Goal: Task Accomplishment & Management: Manage account settings

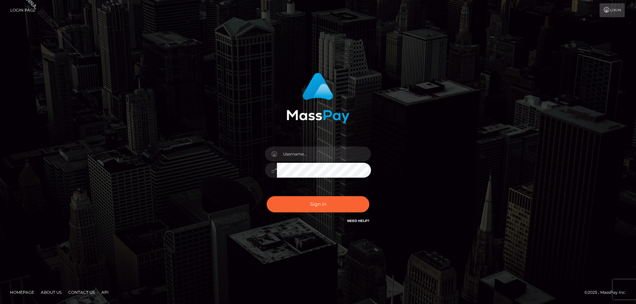
click at [288, 162] on div at bounding box center [318, 167] width 116 height 51
click at [294, 158] on input "text" at bounding box center [324, 154] width 94 height 15
checkbox input "true"
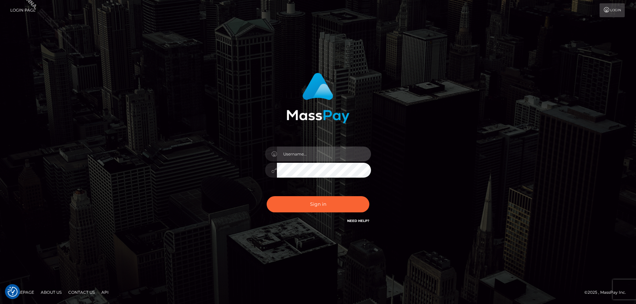
checkbox input "true"
type input "Jose.Silversocial"
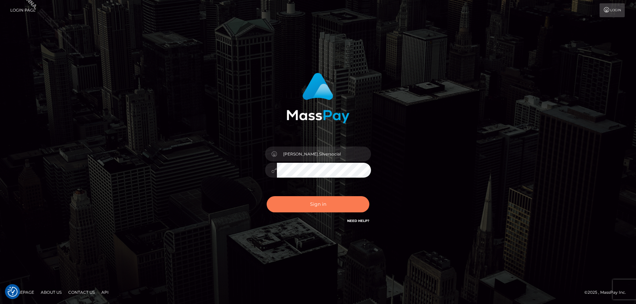
click at [337, 204] on button "Sign in" at bounding box center [318, 204] width 103 height 16
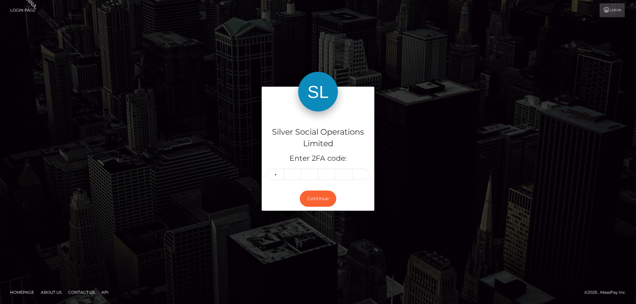
type input "7"
type input "1"
type input "2"
type input "3"
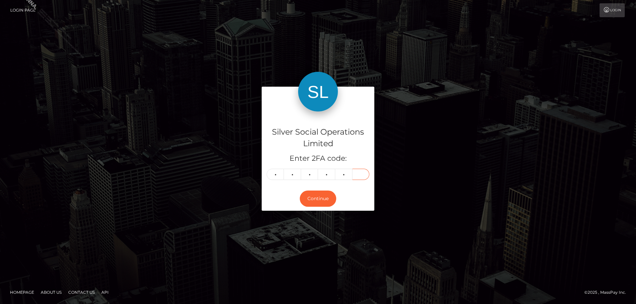
type input "9"
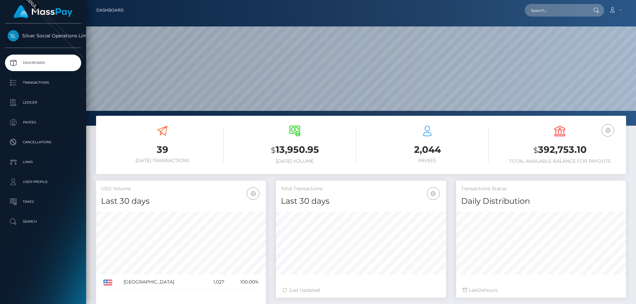
scroll to position [118, 170]
click at [587, 157] on h3 "$ 392,753.10" at bounding box center [559, 150] width 123 height 14
drag, startPoint x: 585, startPoint y: 152, endPoint x: 532, endPoint y: 149, distance: 53.1
click at [532, 149] on h3 "$ 392,753.10" at bounding box center [559, 150] width 123 height 14
copy h3 "$ 392,753.10"
